Goal: Book appointment/travel/reservation

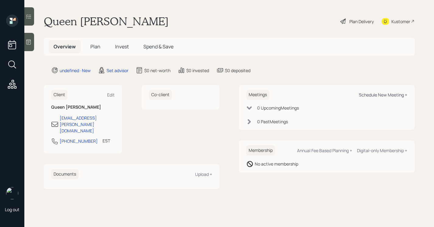
click at [392, 92] on div "Schedule New Meeting +" at bounding box center [383, 95] width 48 height 6
select select "round-[PERSON_NAME]"
